Goal: Transaction & Acquisition: Purchase product/service

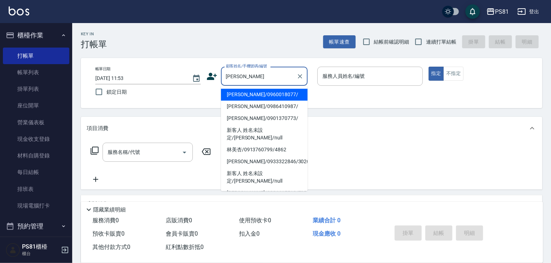
click at [263, 92] on li "[PERSON_NAME]/0960018077/" at bounding box center [264, 95] width 87 height 12
type input "[PERSON_NAME]/0960018077/"
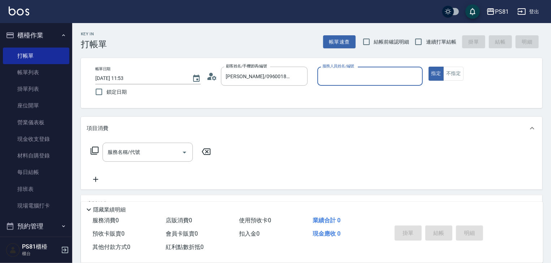
type input "小芸-8"
click at [438, 44] on span "連續打單結帳" at bounding box center [441, 42] width 30 height 8
click at [426, 44] on input "連續打單結帳" at bounding box center [418, 41] width 15 height 15
checkbox input "true"
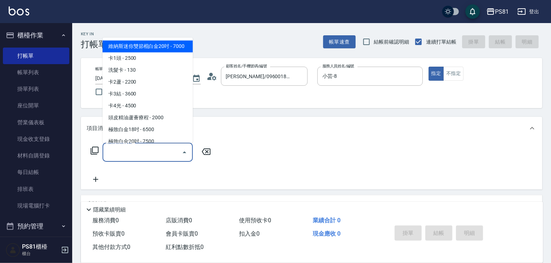
click at [152, 148] on input "服務名稱/代號" at bounding box center [142, 152] width 73 height 13
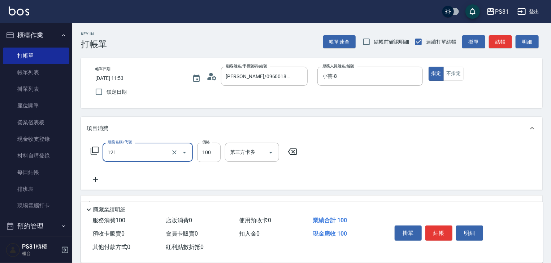
type input "剪[PERSON_NAME](121)"
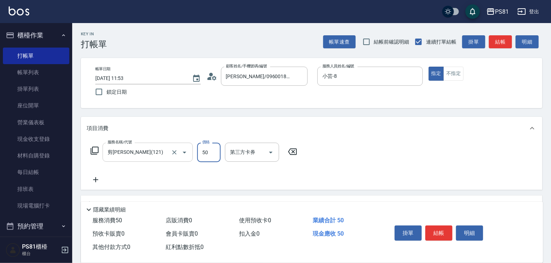
type input "50"
click at [443, 232] on button "結帳" at bounding box center [438, 233] width 27 height 15
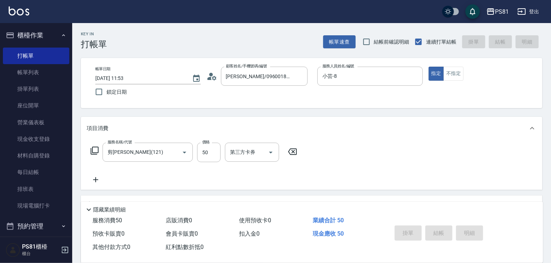
type input "[DATE] 13:17"
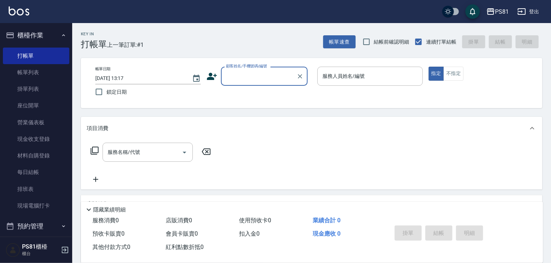
click at [156, 32] on div "Key In 打帳單 上一筆訂單:#1 帳單速查 結帳前確認明細 連續打單結帳 掛單 結帳 明細" at bounding box center [307, 36] width 470 height 26
